Goal: Book appointment/travel/reservation

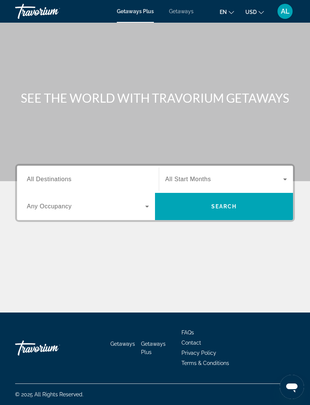
click at [275, 180] on span "Search widget" at bounding box center [224, 179] width 118 height 9
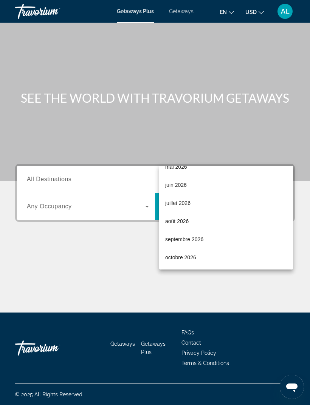
scroll to position [156, 0]
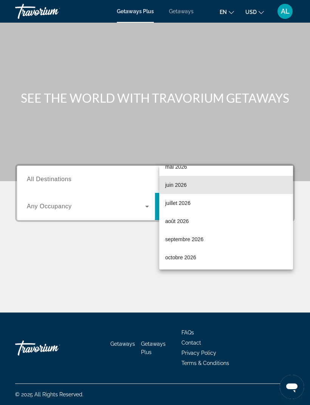
click at [195, 187] on mat-option "juin 2026" at bounding box center [226, 185] width 134 height 18
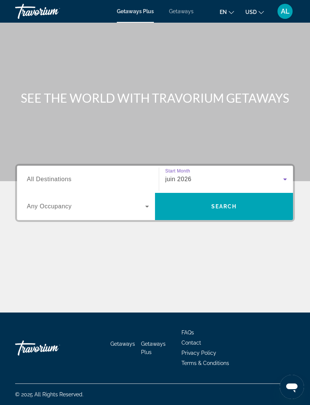
click at [144, 202] on icon "Search widget" at bounding box center [146, 206] width 9 height 9
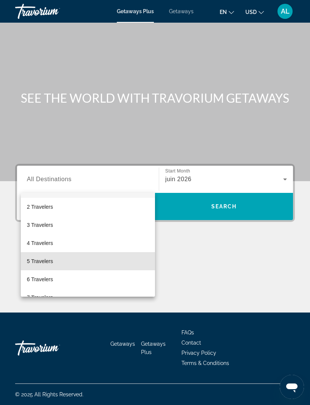
scroll to position [17, 0]
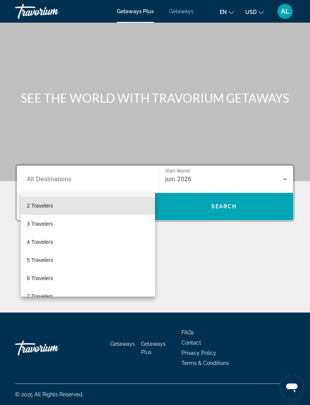
click at [91, 205] on mat-option "2 Travelers" at bounding box center [88, 206] width 134 height 18
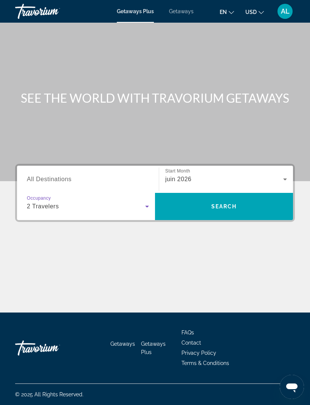
click at [133, 175] on input "Destination All Destinations" at bounding box center [88, 179] width 122 height 9
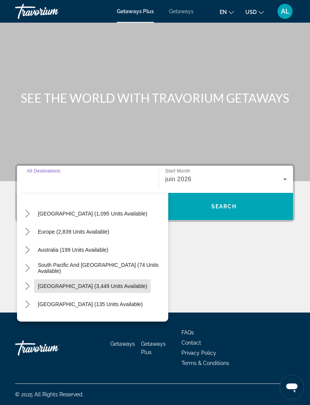
scroll to position [67, 0]
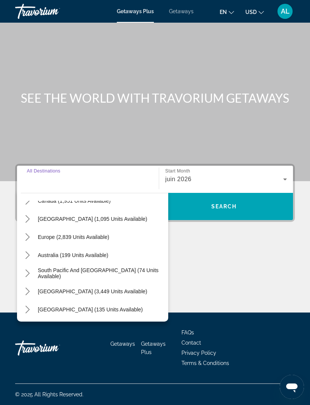
click at [100, 267] on span "South Pacific and [GEOGRAPHIC_DATA] (74 units available)" at bounding box center [101, 273] width 127 height 12
type input "**********"
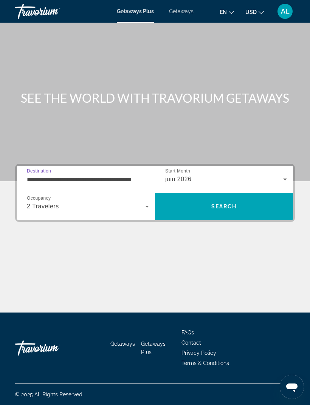
click at [148, 202] on icon "Search widget" at bounding box center [146, 206] width 9 height 9
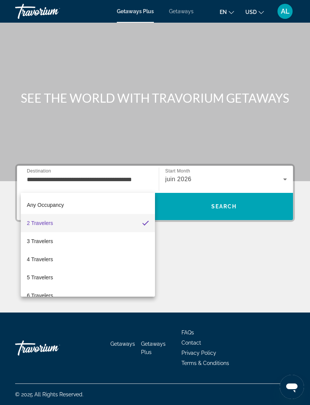
scroll to position [0, 0]
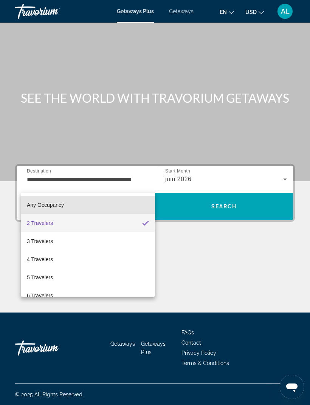
click at [118, 208] on mat-option "Any Occupancy" at bounding box center [88, 205] width 134 height 18
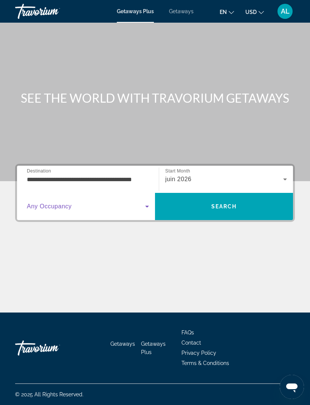
click at [228, 175] on div "juin 2026" at bounding box center [224, 179] width 118 height 9
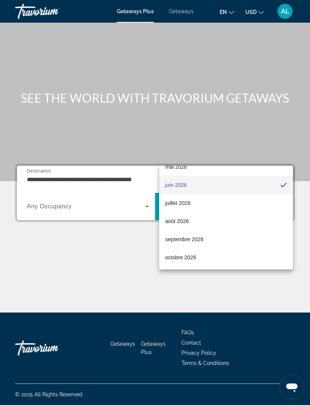
scroll to position [156, 0]
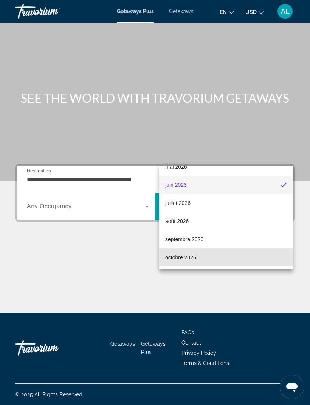
click at [187, 259] on span "octobre 2026" at bounding box center [180, 257] width 31 height 9
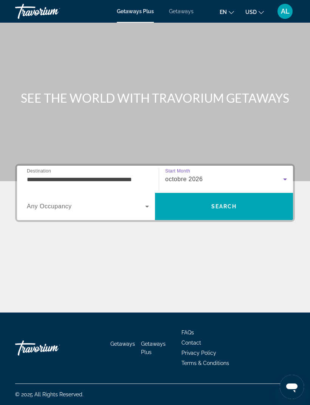
click at [235, 198] on span "Search" at bounding box center [224, 207] width 138 height 18
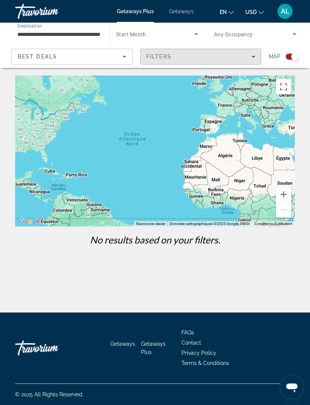
click at [243, 80] on div "Main content" at bounding box center [155, 151] width 280 height 151
click at [259, 81] on div "Main content" at bounding box center [155, 151] width 280 height 151
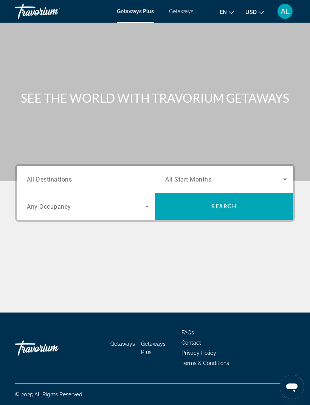
click at [144, 206] on icon "Search widget" at bounding box center [146, 206] width 9 height 9
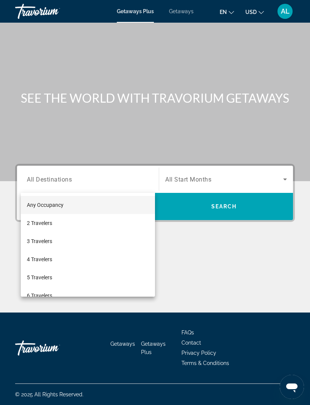
scroll to position [24, 0]
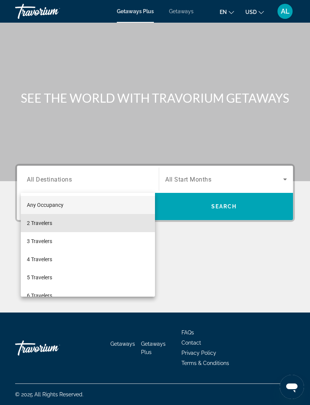
click at [96, 221] on mat-option "2 Travelers" at bounding box center [88, 223] width 134 height 18
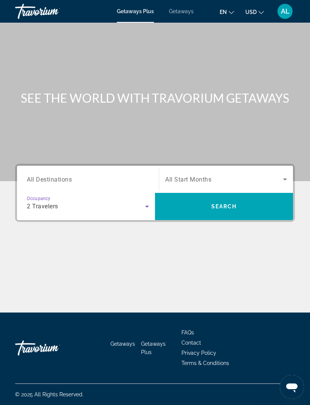
click at [120, 175] on input "Destination All Destinations" at bounding box center [88, 179] width 122 height 9
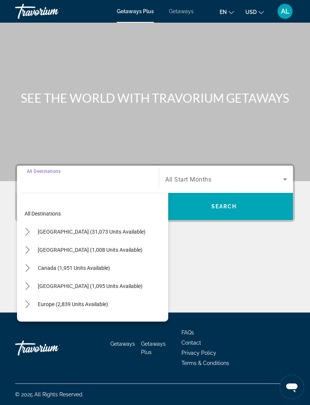
click at [83, 229] on span "[GEOGRAPHIC_DATA] (31,073 units available)" at bounding box center [92, 232] width 108 height 6
type input "**********"
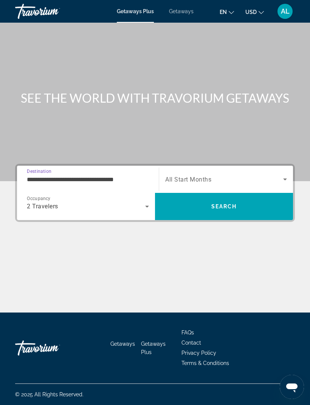
click at [259, 175] on span "Search widget" at bounding box center [224, 179] width 118 height 9
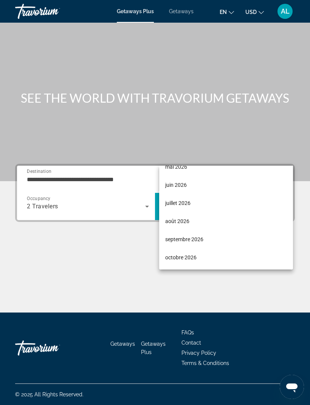
scroll to position [156, 0]
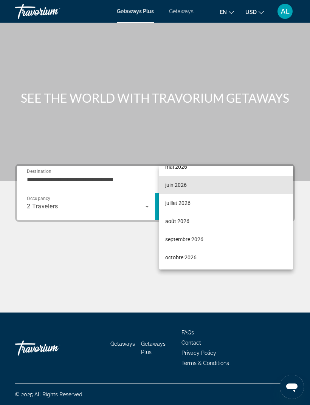
click at [195, 185] on mat-option "juin 2026" at bounding box center [226, 185] width 134 height 18
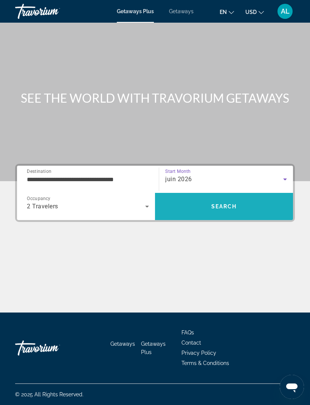
click at [236, 198] on span "Search" at bounding box center [224, 207] width 138 height 18
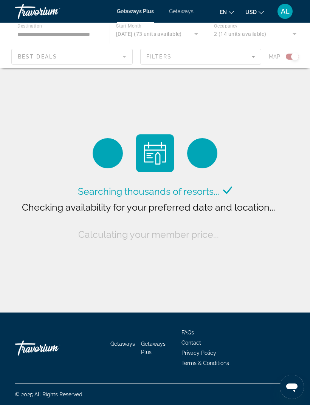
click at [249, 77] on div "Searching thousands of resorts... Checking availability for your preferred date…" at bounding box center [155, 158] width 310 height 317
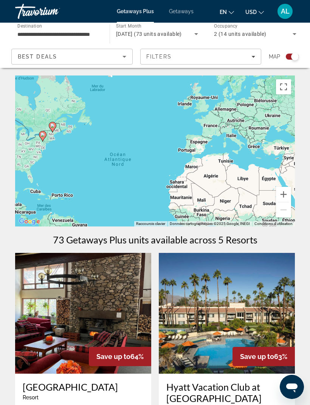
click at [123, 52] on icon "Sort by" at bounding box center [124, 56] width 9 height 9
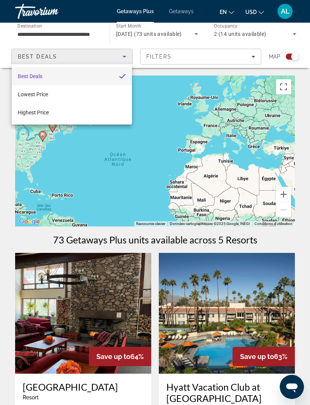
click at [121, 60] on div at bounding box center [155, 202] width 310 height 405
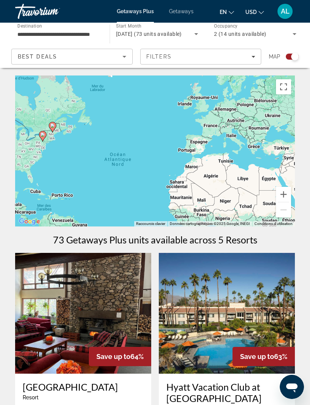
click at [182, 11] on span "Getaways" at bounding box center [181, 11] width 25 height 6
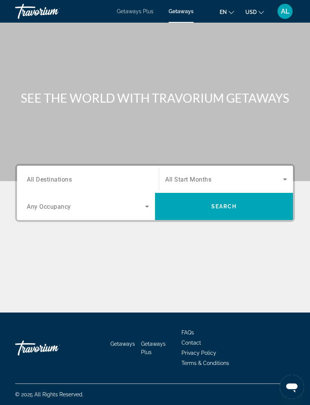
click at [233, 13] on icon "Change language" at bounding box center [231, 12] width 5 height 5
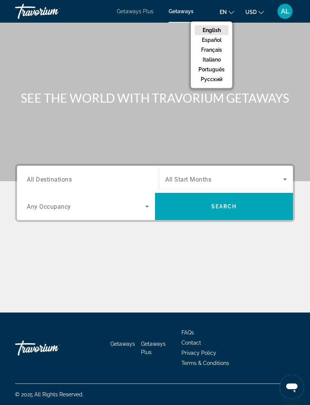
click at [219, 51] on button "Français" at bounding box center [212, 50] width 34 height 10
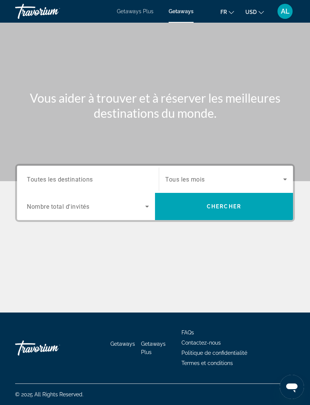
click at [131, 181] on input "Destination Toutes les destinations" at bounding box center [88, 179] width 122 height 9
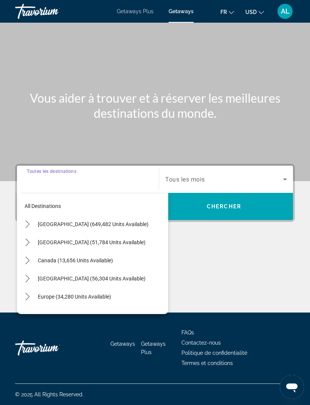
scroll to position [24, 0]
click at [98, 294] on span "Europe (34,280 units available)" at bounding box center [74, 297] width 73 height 6
type input "**********"
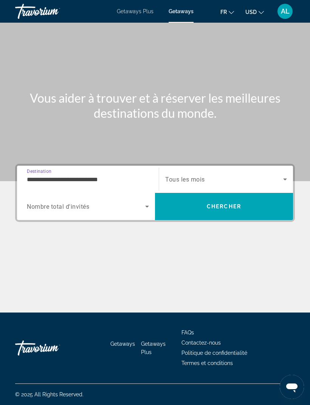
click at [127, 202] on span "Search widget" at bounding box center [86, 206] width 118 height 9
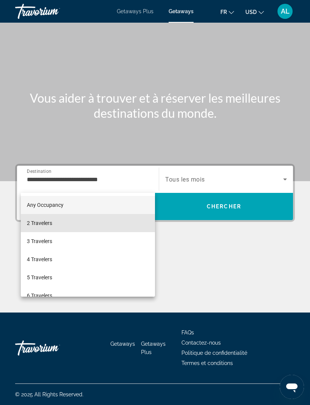
click at [98, 224] on mat-option "2 Travelers" at bounding box center [88, 223] width 134 height 18
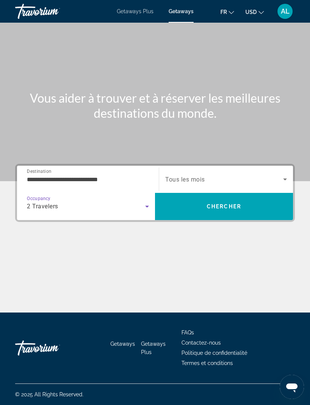
click at [238, 175] on span "Search widget" at bounding box center [224, 179] width 118 height 9
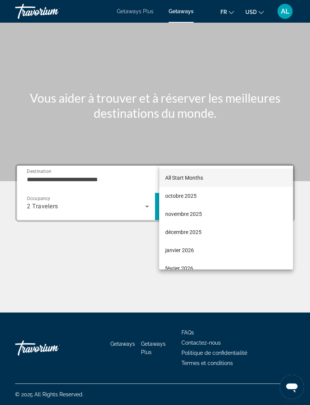
click at [210, 158] on div at bounding box center [155, 202] width 310 height 405
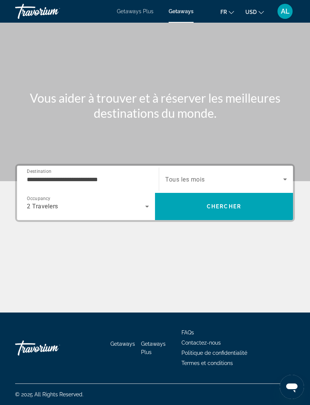
click at [230, 175] on span "Search widget" at bounding box center [224, 179] width 118 height 9
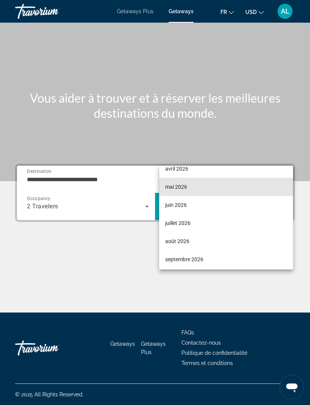
scroll to position [139, 0]
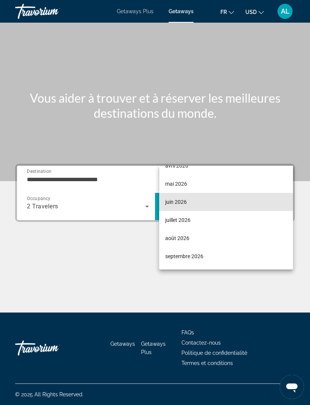
click at [221, 204] on mat-option "juin 2026" at bounding box center [226, 202] width 134 height 18
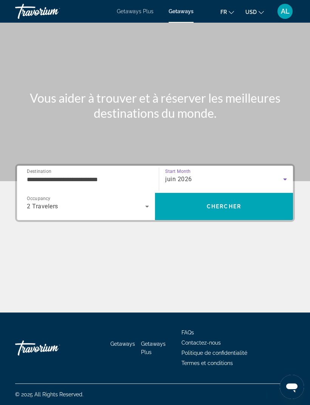
click at [237, 198] on span "Search" at bounding box center [224, 207] width 138 height 18
